Goal: Information Seeking & Learning: Check status

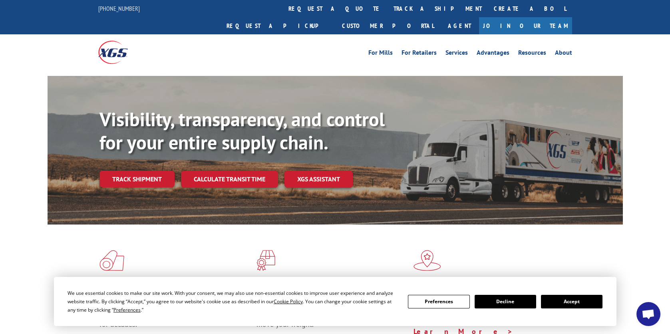
scroll to position [40, 0]
click at [139, 171] on link "Track shipment" at bounding box center [136, 179] width 75 height 17
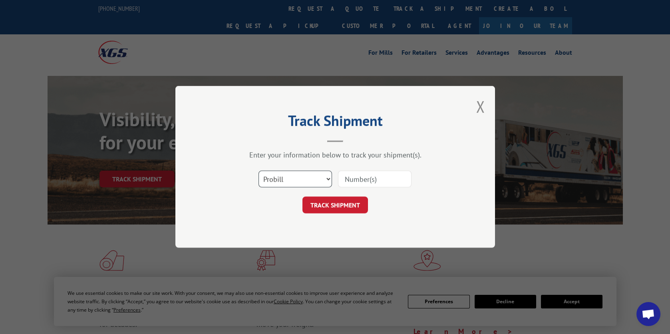
click at [329, 179] on select "Select category... Probill BOL PO" at bounding box center [295, 179] width 74 height 17
select select "bol"
click at [258, 171] on select "Select category... Probill BOL PO" at bounding box center [295, 179] width 74 height 17
click at [366, 177] on input at bounding box center [375, 179] width 74 height 17
paste input "5177438"
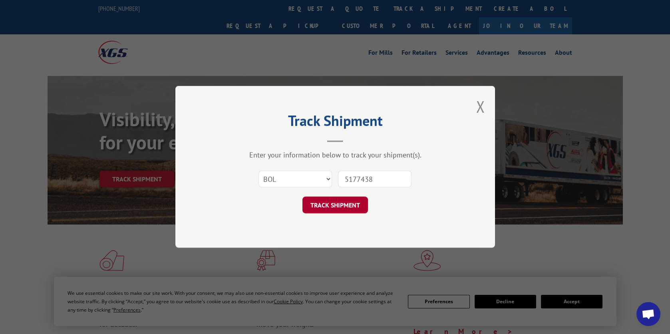
type input "5177438"
click at [339, 205] on button "TRACK SHIPMENT" at bounding box center [335, 205] width 66 height 17
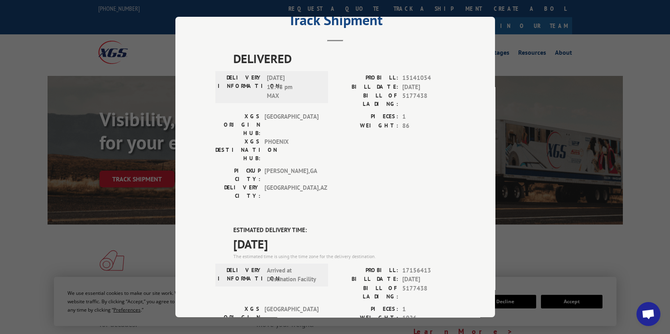
scroll to position [0, 0]
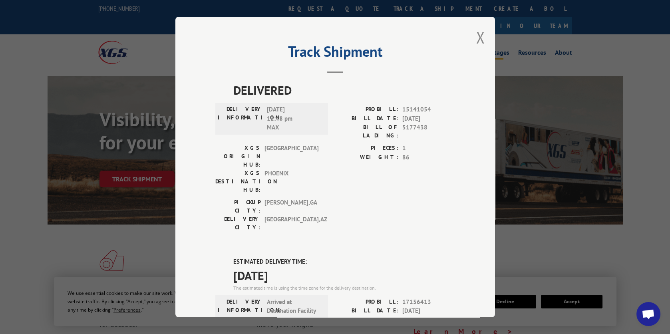
click at [479, 34] on button "Close modal" at bounding box center [480, 37] width 9 height 21
